Goal: Book appointment/travel/reservation

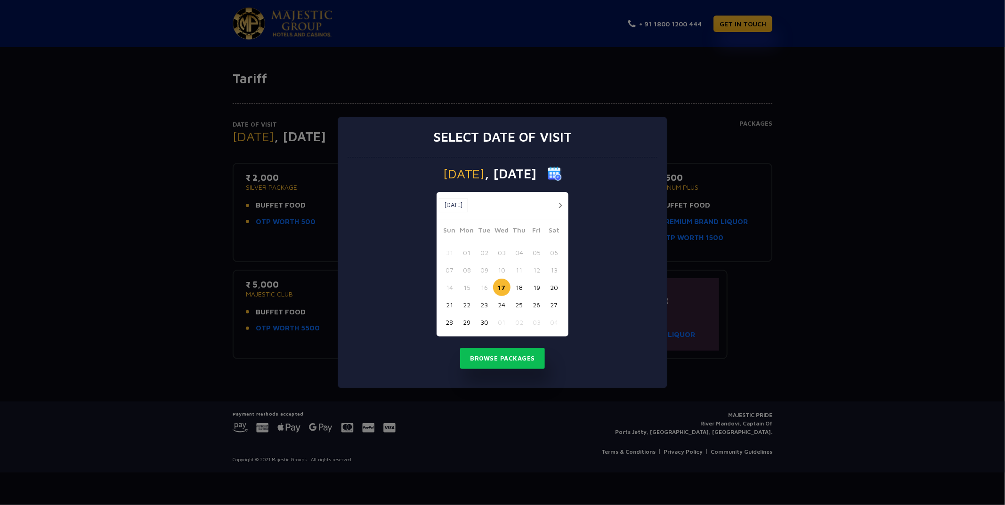
click at [560, 201] on button "button" at bounding box center [560, 206] width 12 height 12
click at [500, 252] on button "01" at bounding box center [501, 252] width 17 height 17
click at [511, 357] on button "Browse Packages" at bounding box center [502, 359] width 85 height 22
